Goal: Navigation & Orientation: Find specific page/section

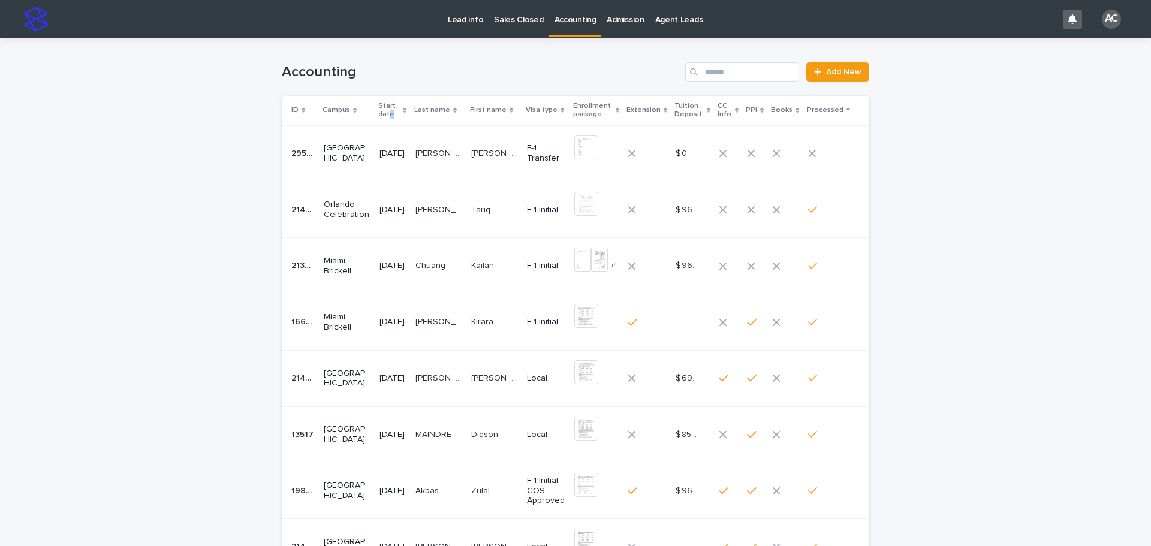
click at [400, 111] on p "Start date" at bounding box center [389, 110] width 22 height 22
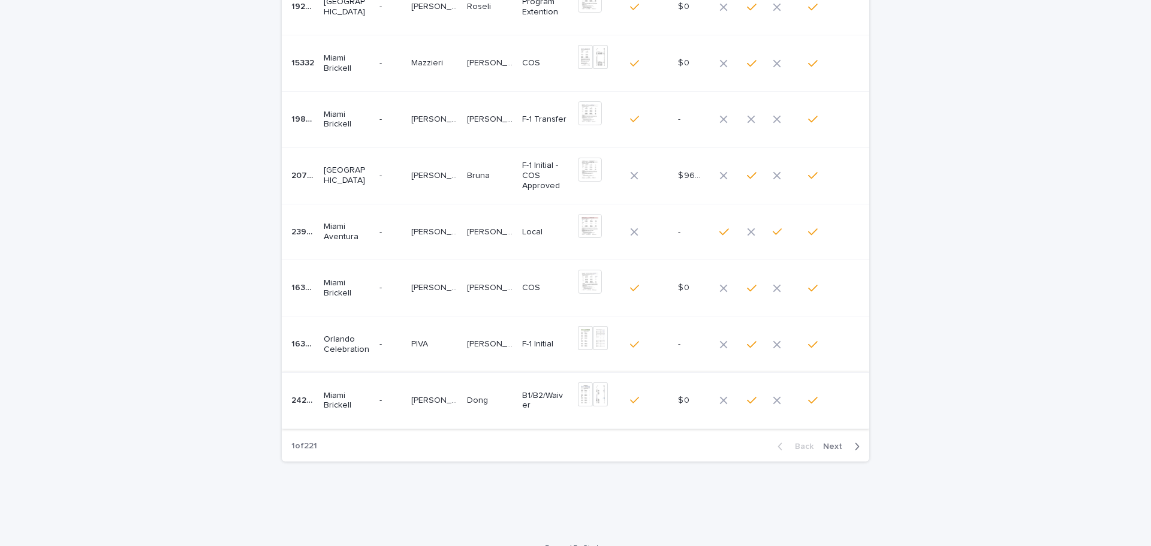
scroll to position [278, 0]
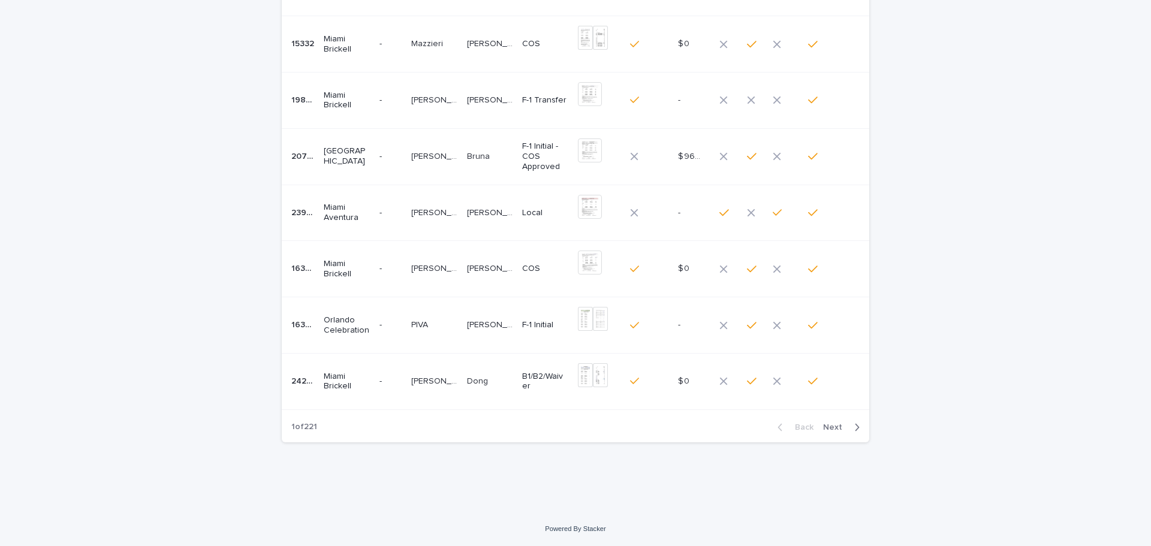
click at [830, 430] on span "Next" at bounding box center [836, 427] width 26 height 8
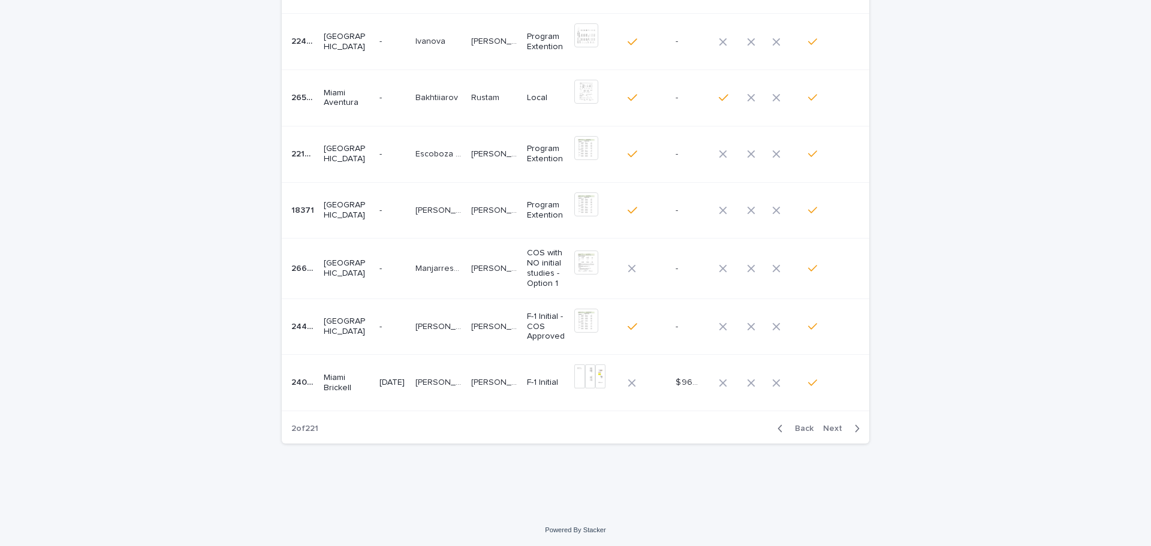
scroll to position [282, 0]
click at [833, 427] on span "Next" at bounding box center [836, 427] width 26 height 8
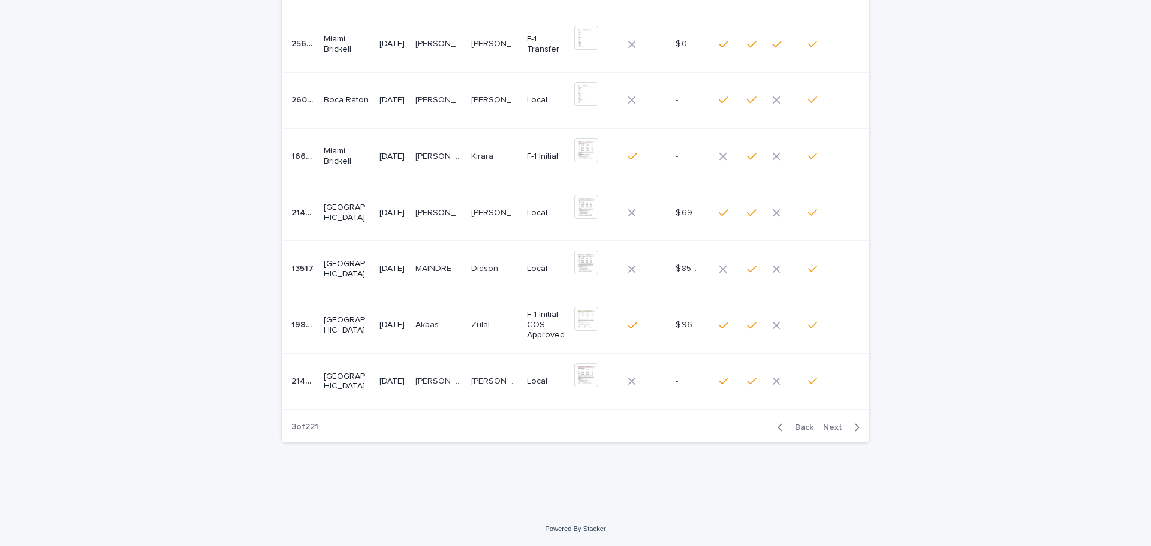
scroll to position [278, 0]
click at [833, 427] on span "Next" at bounding box center [836, 427] width 26 height 8
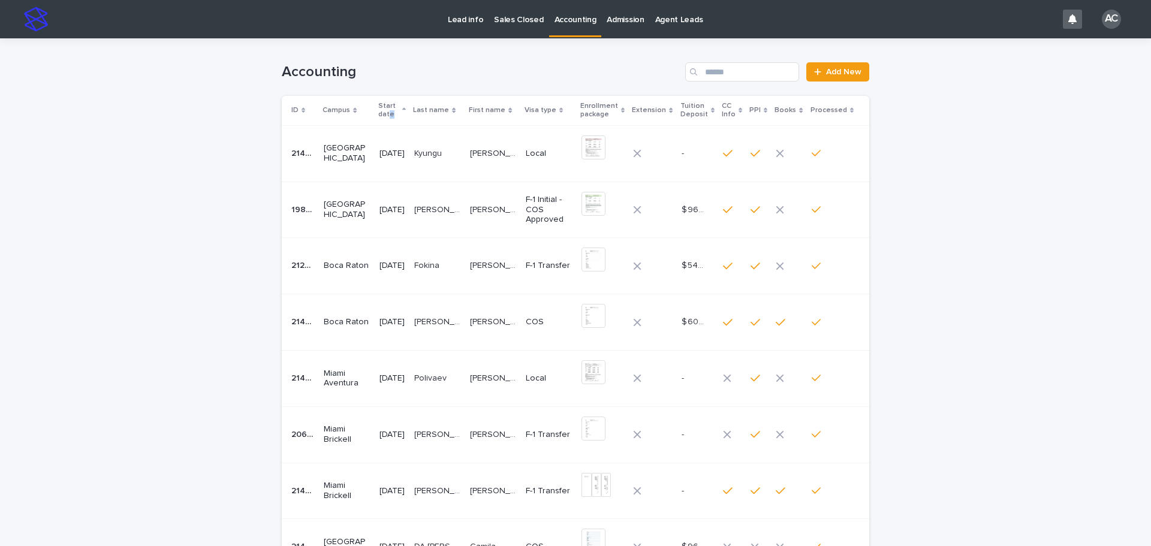
click at [391, 111] on p "Start date" at bounding box center [388, 110] width 21 height 22
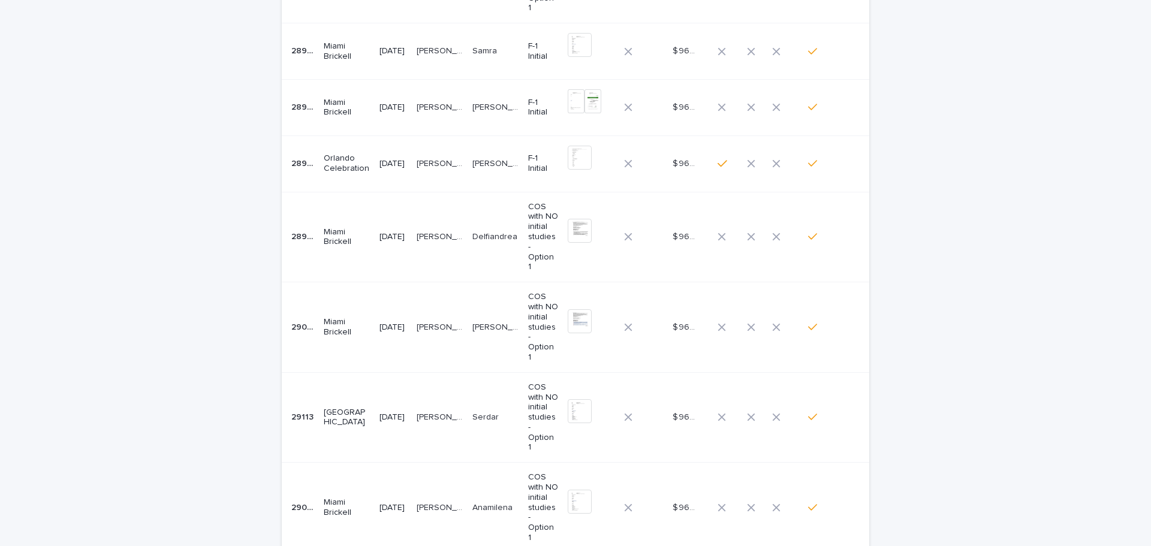
scroll to position [347, 0]
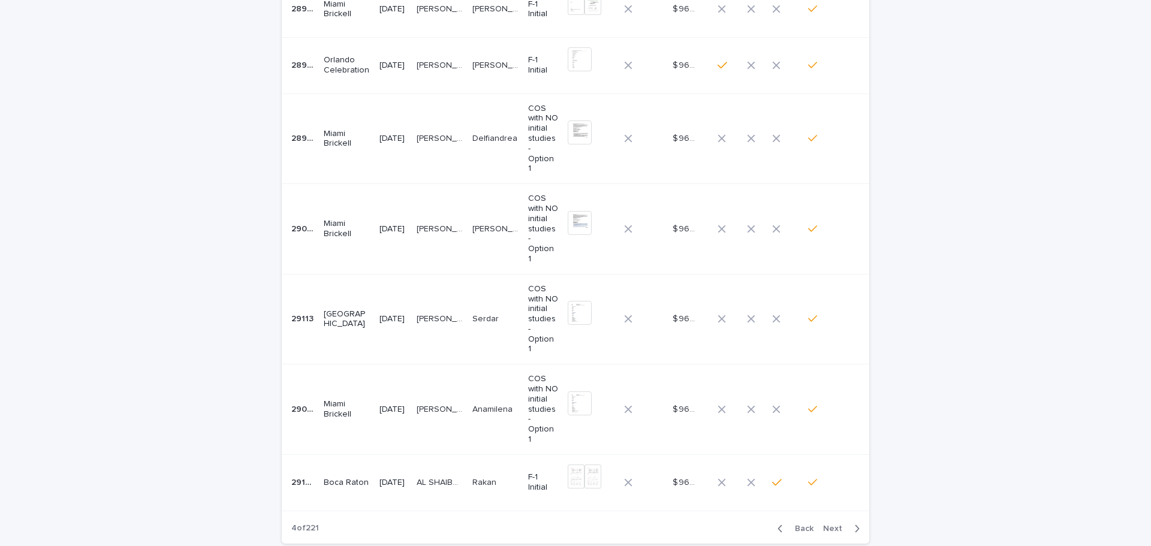
click at [837, 524] on span "Next" at bounding box center [836, 528] width 26 height 8
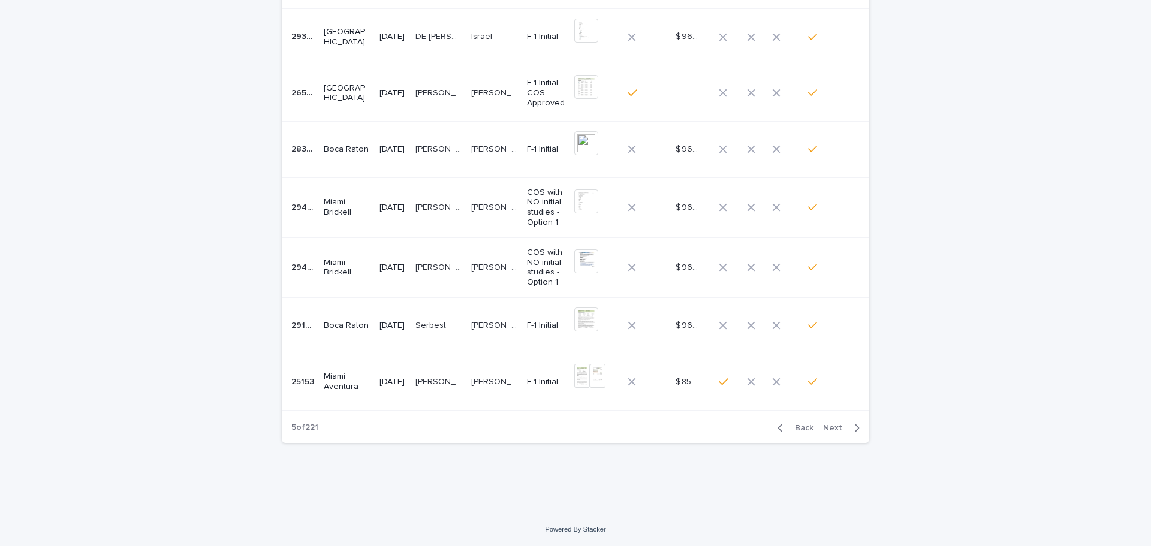
click at [836, 427] on span "Next" at bounding box center [836, 428] width 26 height 8
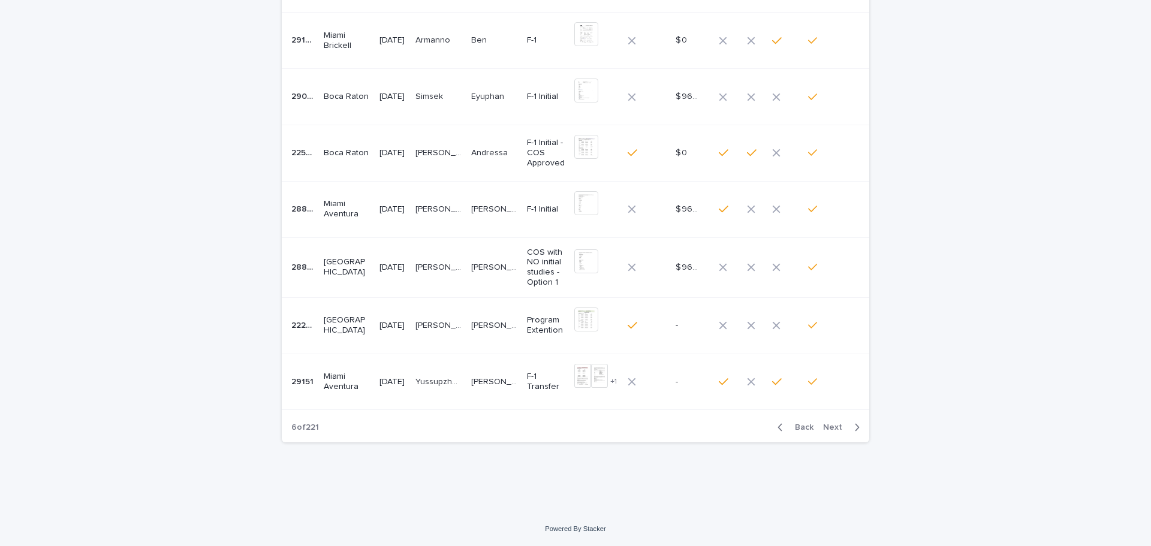
click at [836, 427] on span "Next" at bounding box center [836, 427] width 26 height 8
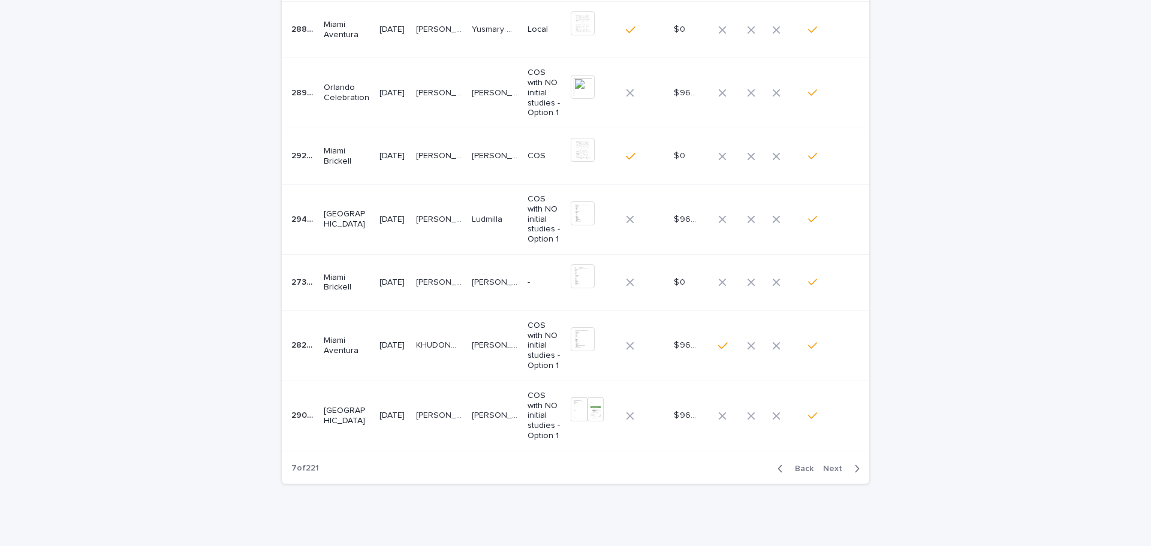
click at [832, 476] on div "Back Next" at bounding box center [818, 469] width 101 height 30
click at [832, 467] on span "Next" at bounding box center [836, 468] width 26 height 8
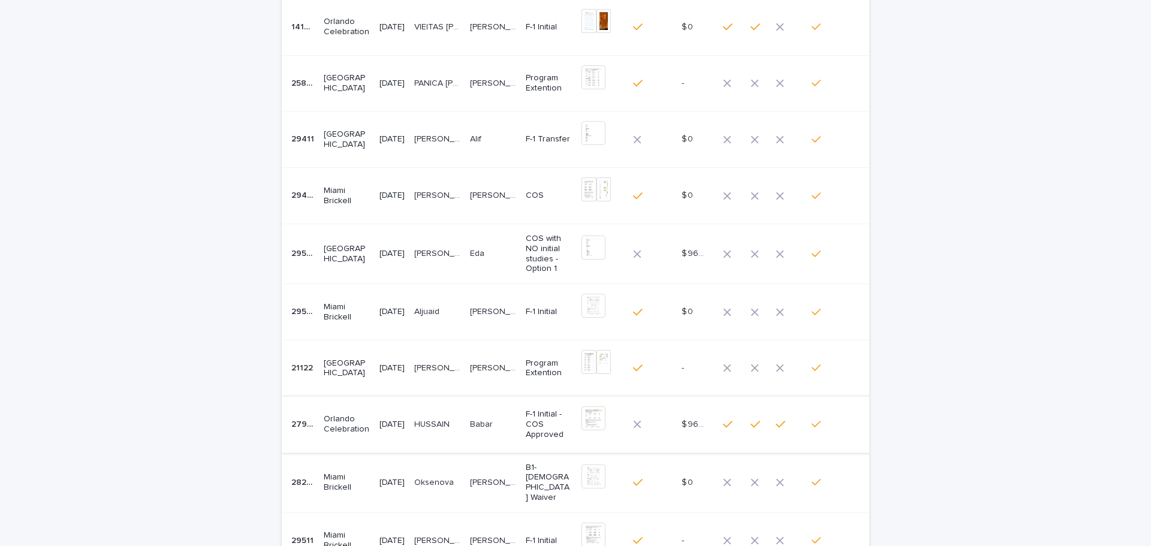
scroll to position [282, 0]
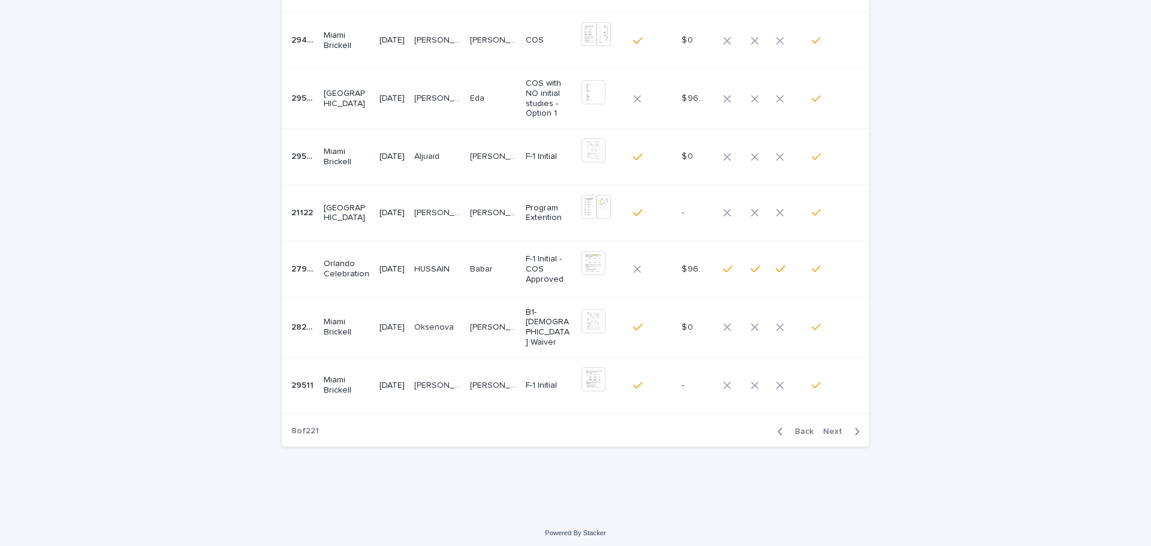
click at [831, 430] on span "Next" at bounding box center [836, 431] width 26 height 8
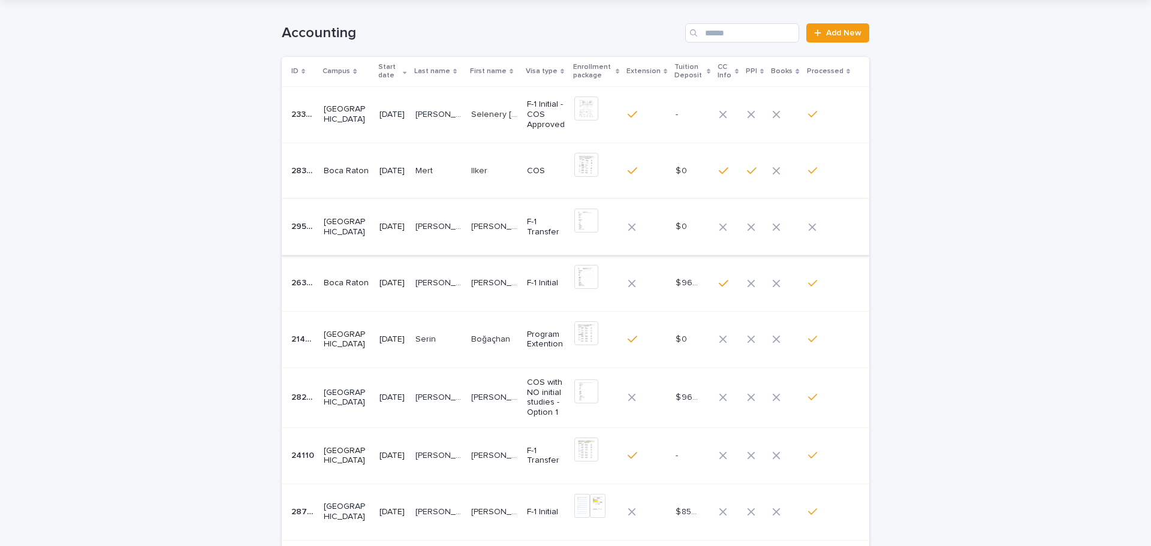
scroll to position [60, 0]
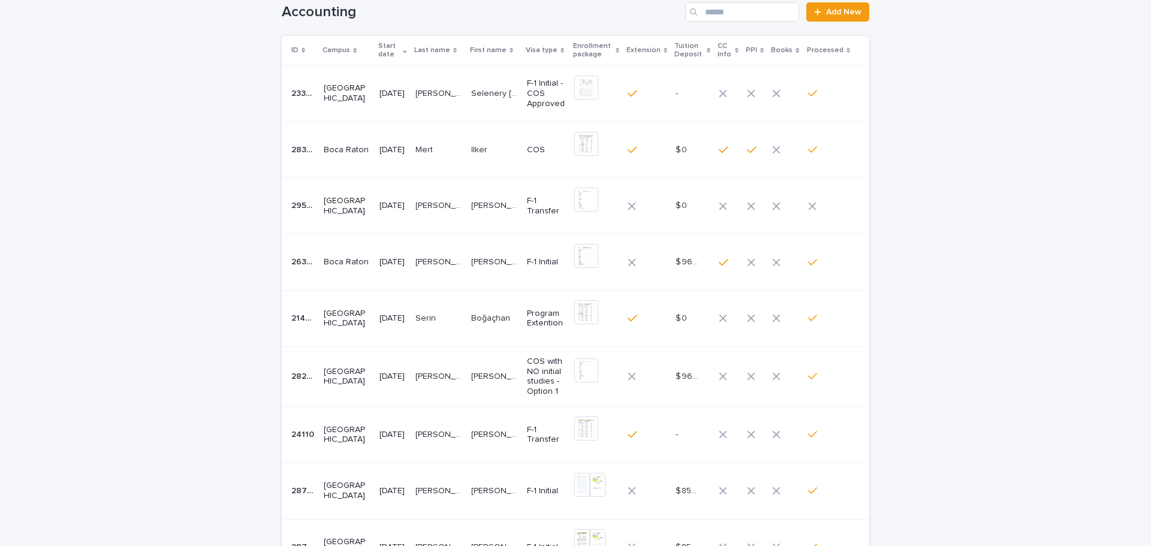
click at [999, 273] on div "Loading... Saving… Loading... Saving… Accounting Add New ID Campus Start date L…" at bounding box center [575, 355] width 1151 height 755
click at [978, 143] on div "Loading... Saving… Loading... Saving… Accounting Add New ID Campus Start date L…" at bounding box center [575, 355] width 1151 height 755
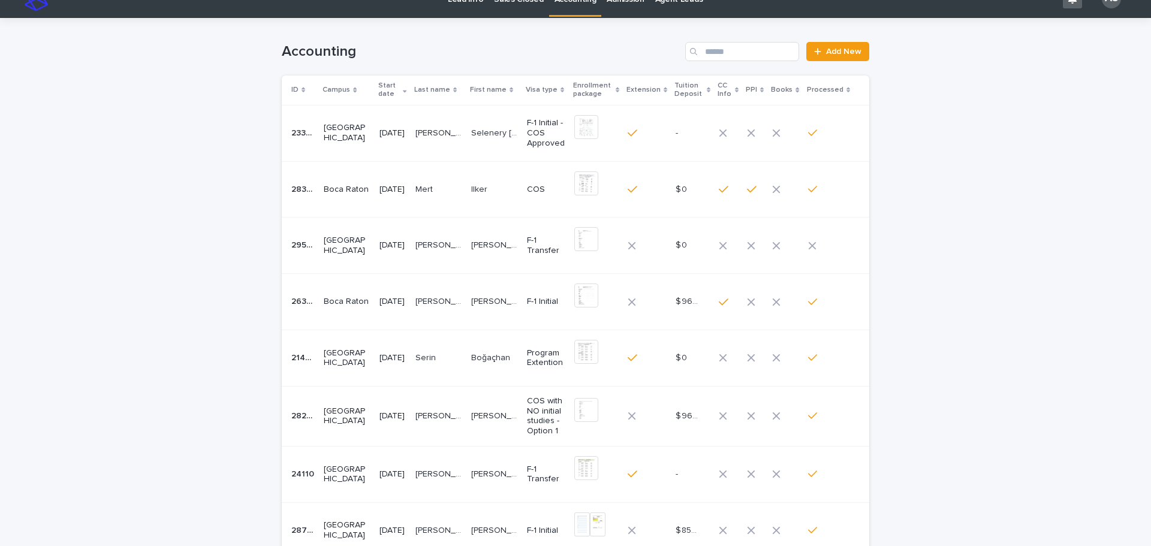
scroll to position [0, 0]
